Goal: Check status: Check status

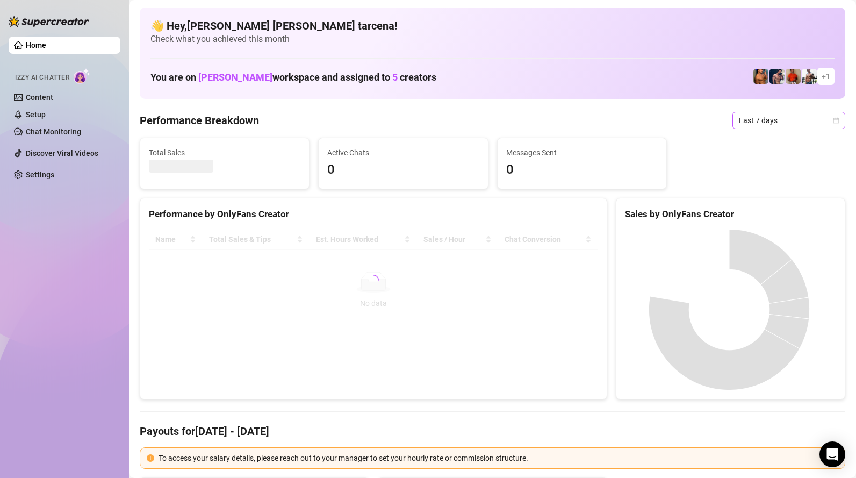
click at [786, 124] on span "Last 7 days" at bounding box center [789, 120] width 100 height 16
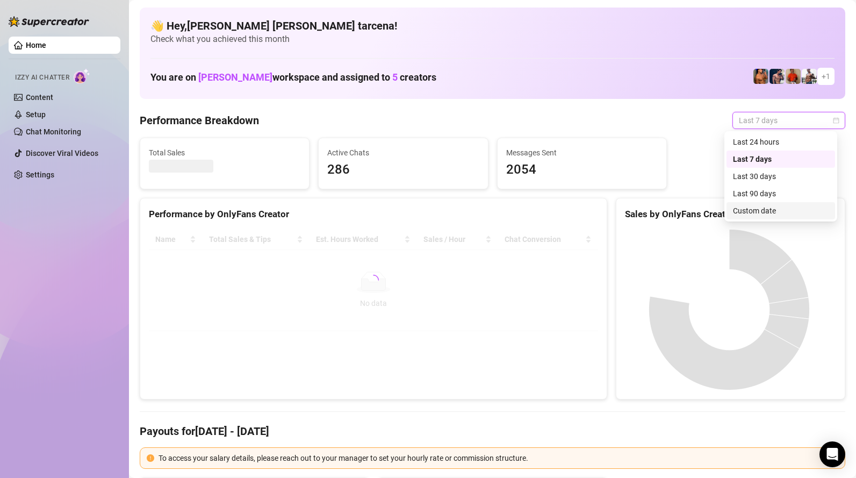
click at [764, 212] on div "Custom date" at bounding box center [781, 211] width 96 height 12
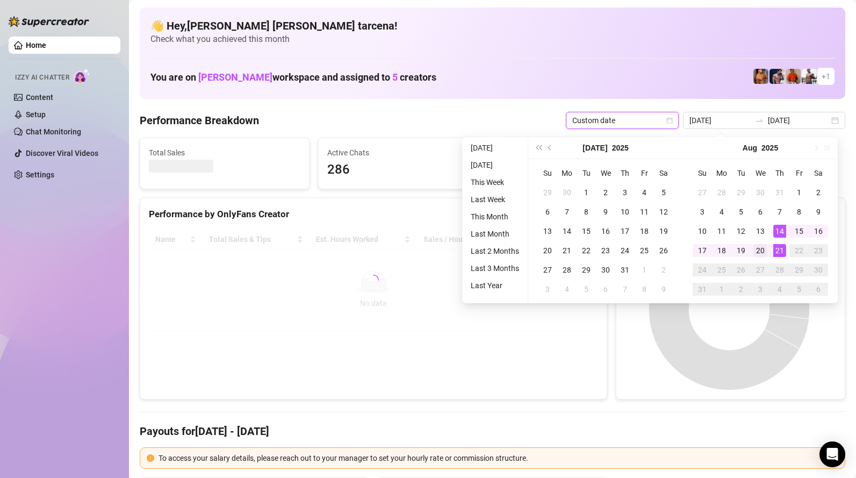
type input "[DATE]"
click at [764, 252] on div "20" at bounding box center [760, 250] width 13 height 13
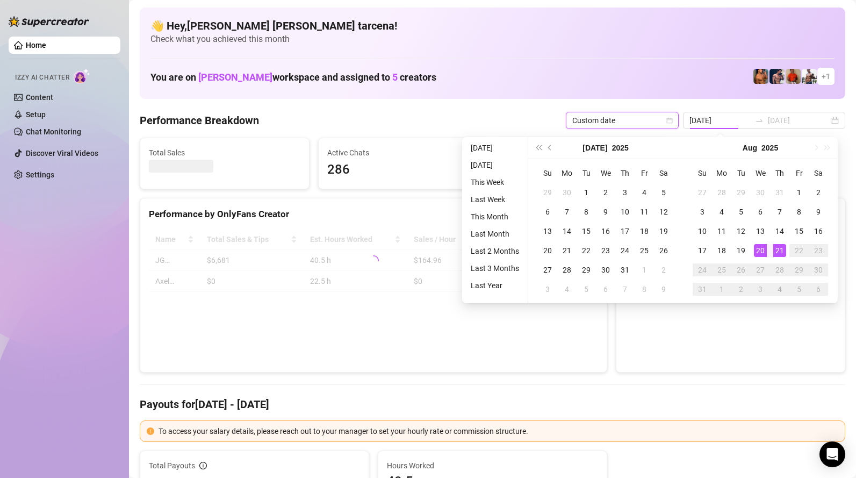
click at [764, 252] on div "20" at bounding box center [760, 250] width 13 height 13
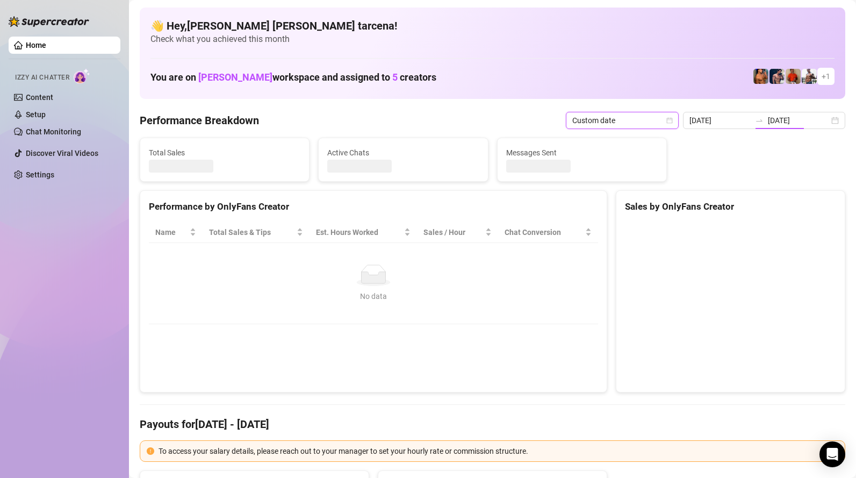
type input "[DATE]"
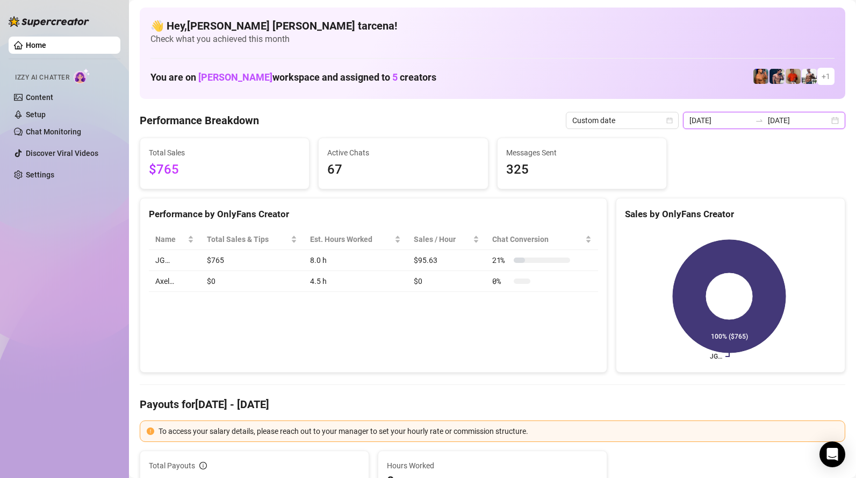
click at [747, 122] on input "[DATE]" at bounding box center [719, 120] width 61 height 12
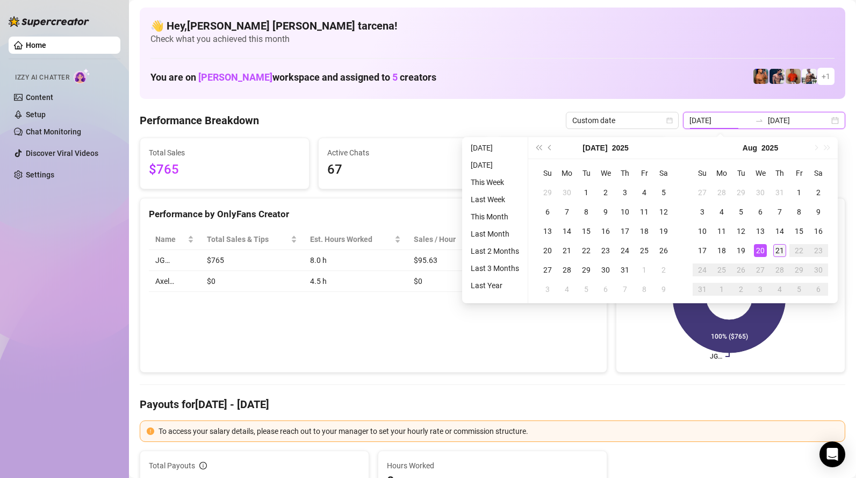
type input "[DATE]"
click at [778, 250] on div "21" at bounding box center [779, 250] width 13 height 13
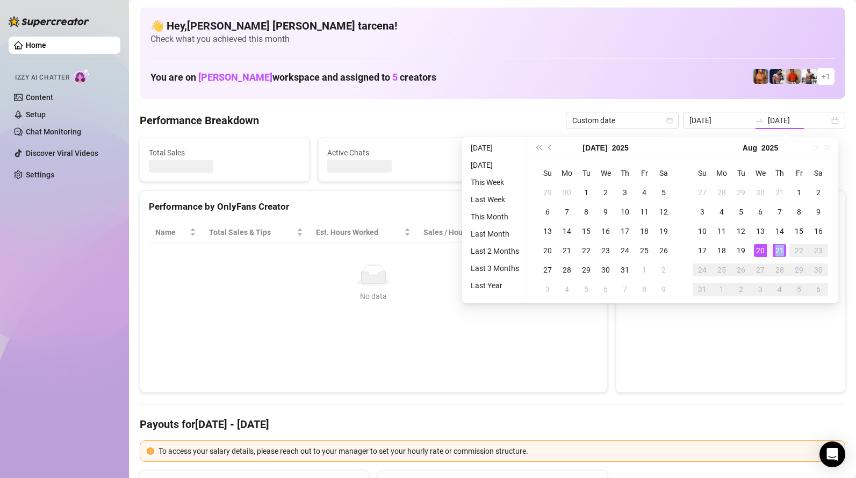
type input "[DATE]"
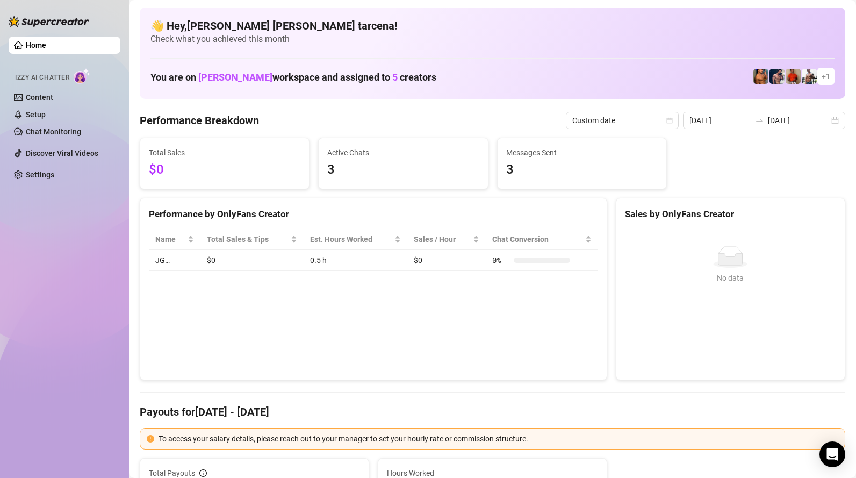
drag, startPoint x: 760, startPoint y: 127, endPoint x: 766, endPoint y: 132, distance: 7.6
click at [760, 127] on div "[DATE] [DATE]" at bounding box center [764, 120] width 162 height 17
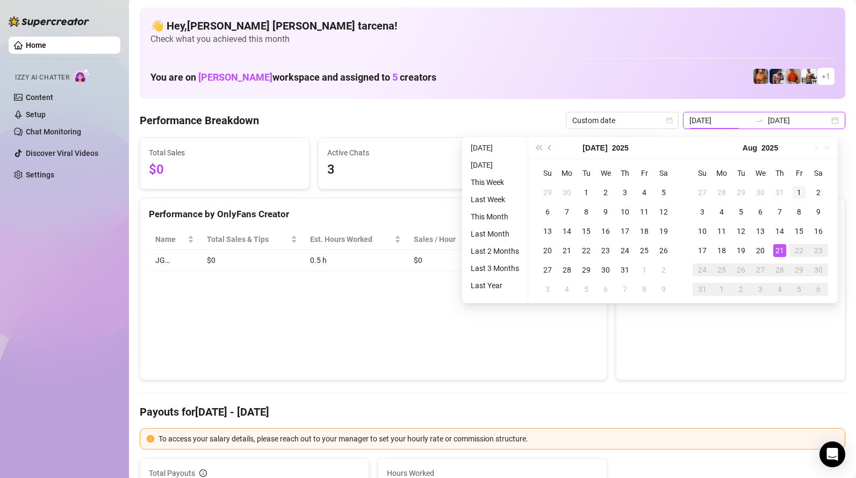
type input "[DATE]"
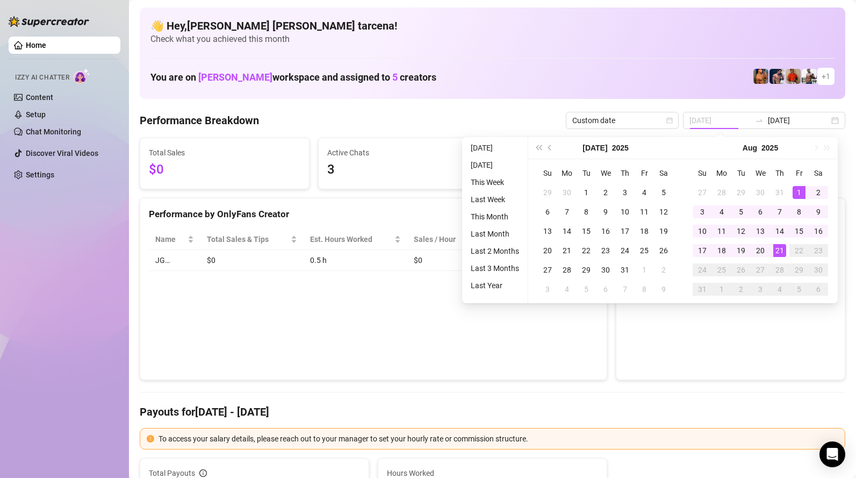
click at [800, 192] on div "1" at bounding box center [798, 192] width 13 height 13
type input "[DATE]"
click at [780, 248] on div "21" at bounding box center [779, 250] width 13 height 13
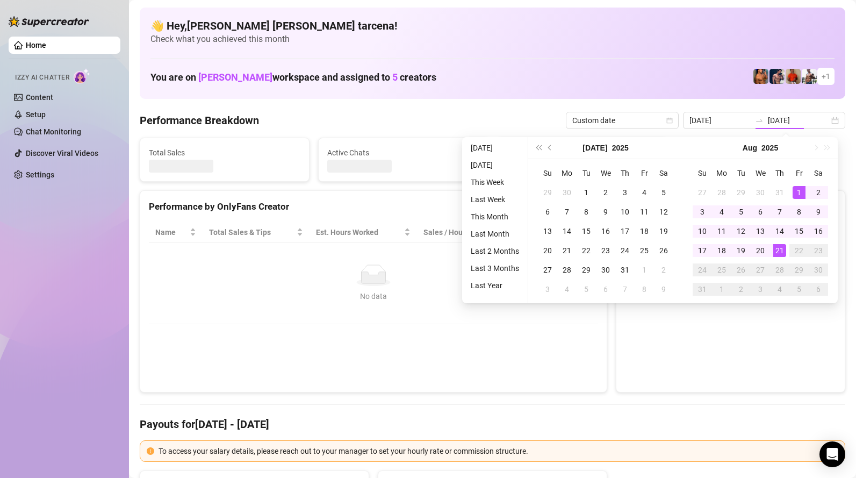
type input "[DATE]"
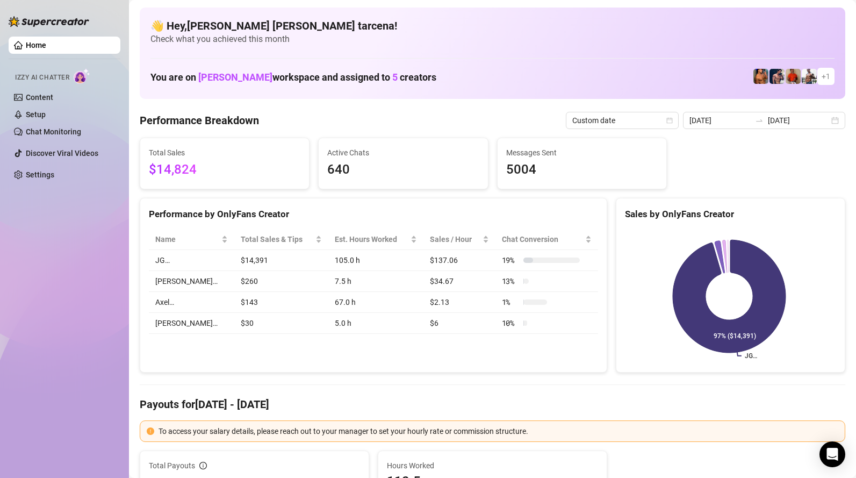
click at [47, 264] on div "Home Izzy AI Chatter Content Setup Chat Monitoring Discover Viral Videos Settin…" at bounding box center [65, 234] width 112 height 468
